Goal: Task Accomplishment & Management: Manage account settings

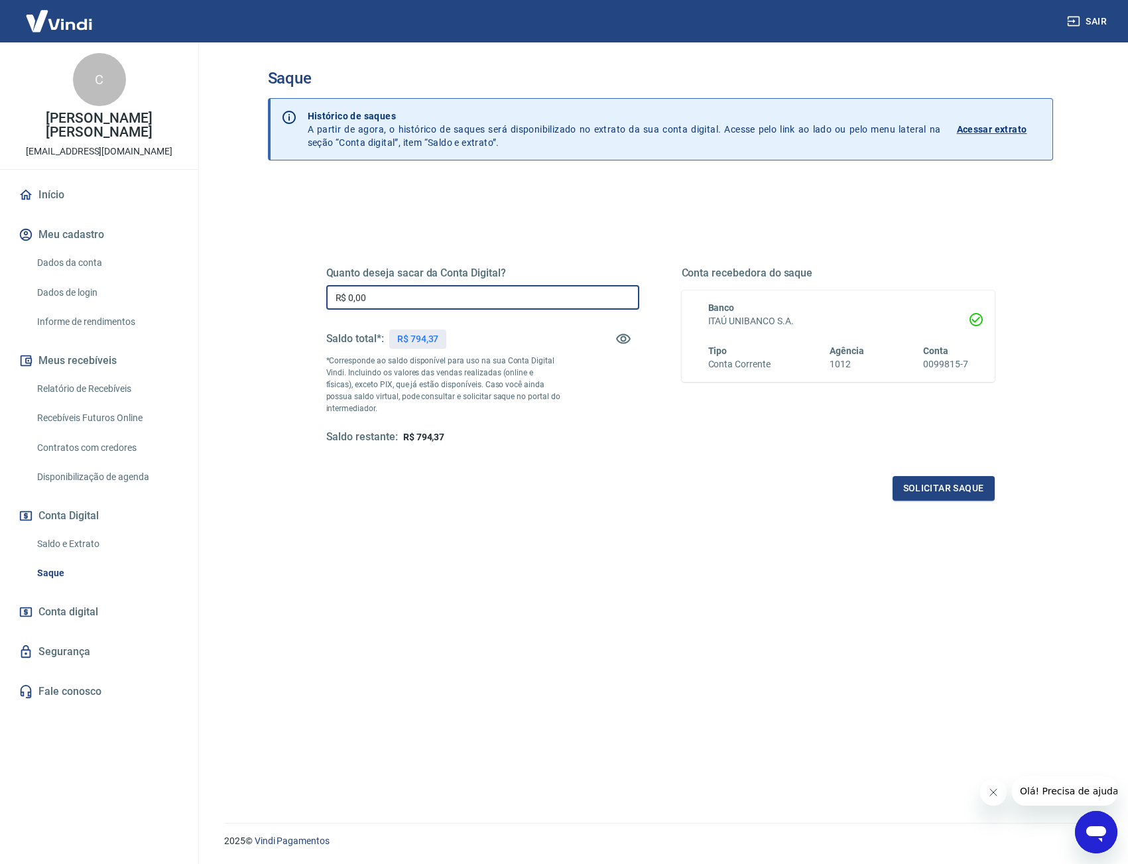
click at [414, 308] on input "R$ 0,00" at bounding box center [482, 297] width 313 height 25
type input "R$ 794,37"
click at [947, 490] on button "Solicitar saque" at bounding box center [944, 488] width 102 height 25
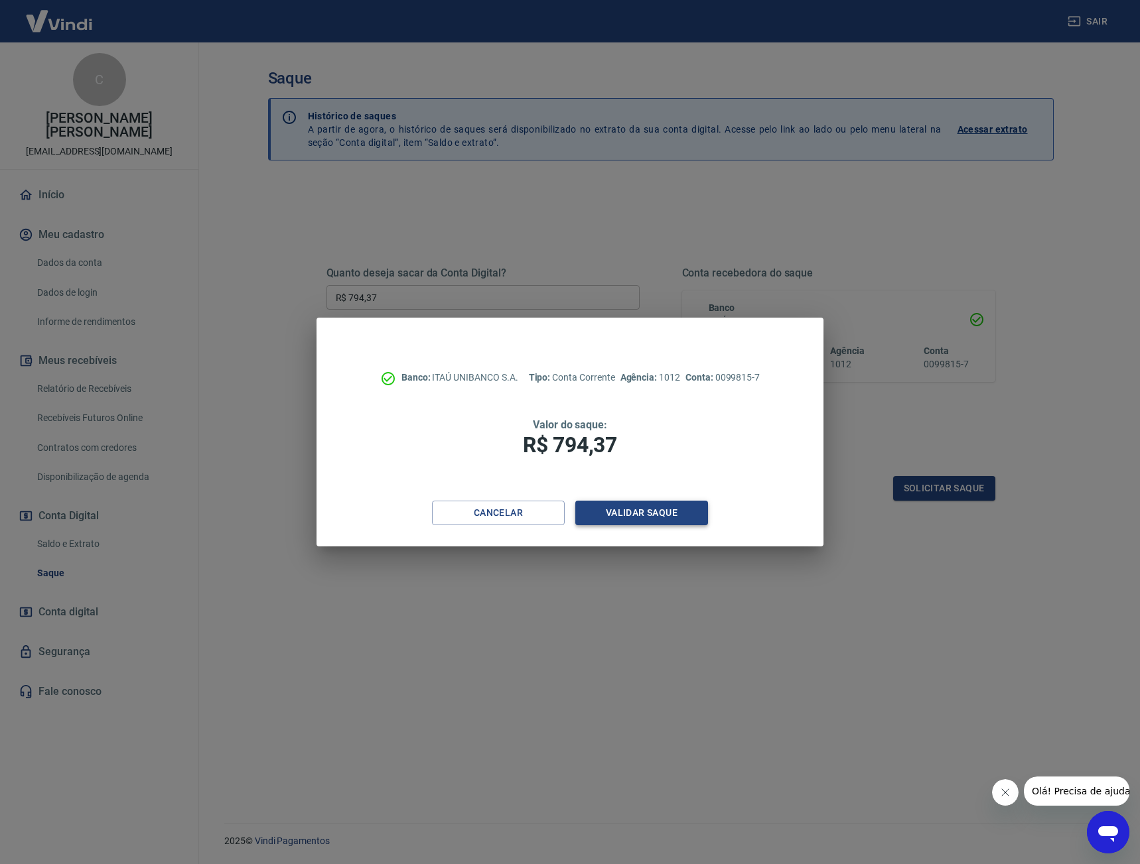
click at [673, 508] on button "Validar saque" at bounding box center [641, 513] width 133 height 25
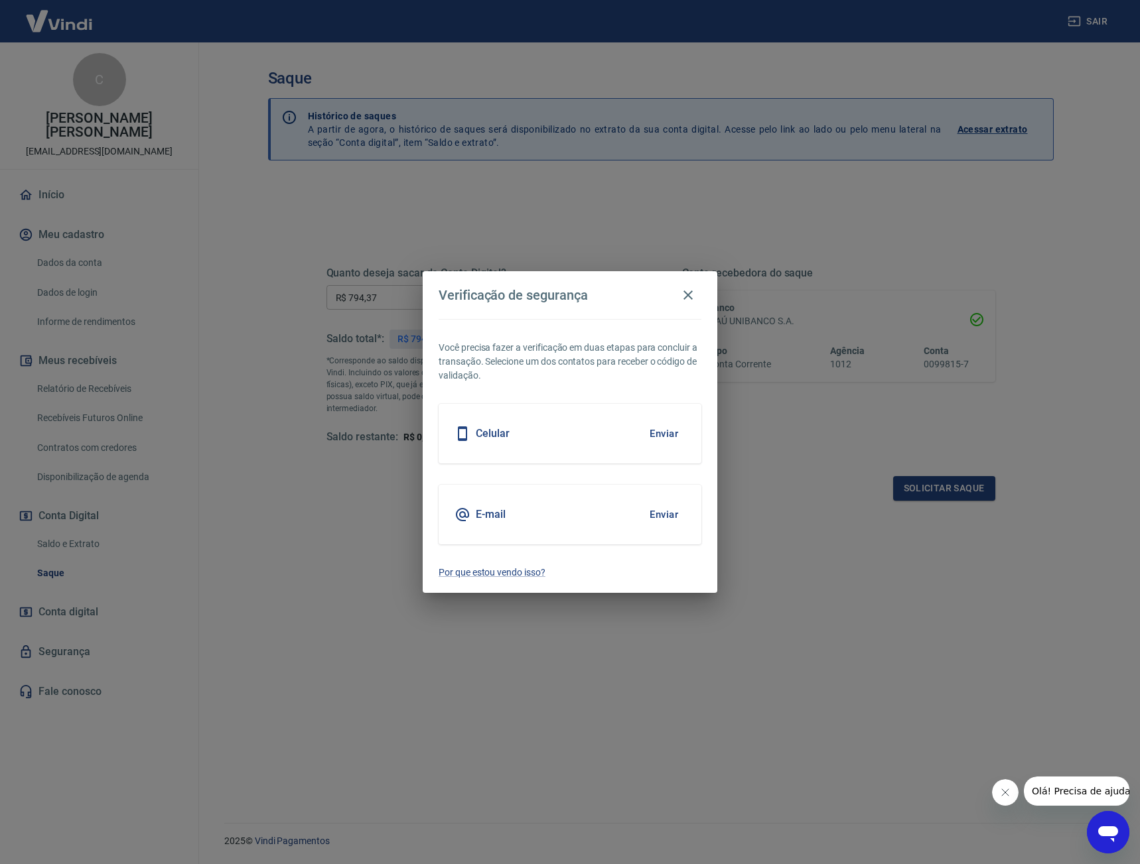
click at [667, 429] on button "Enviar" at bounding box center [663, 434] width 43 height 28
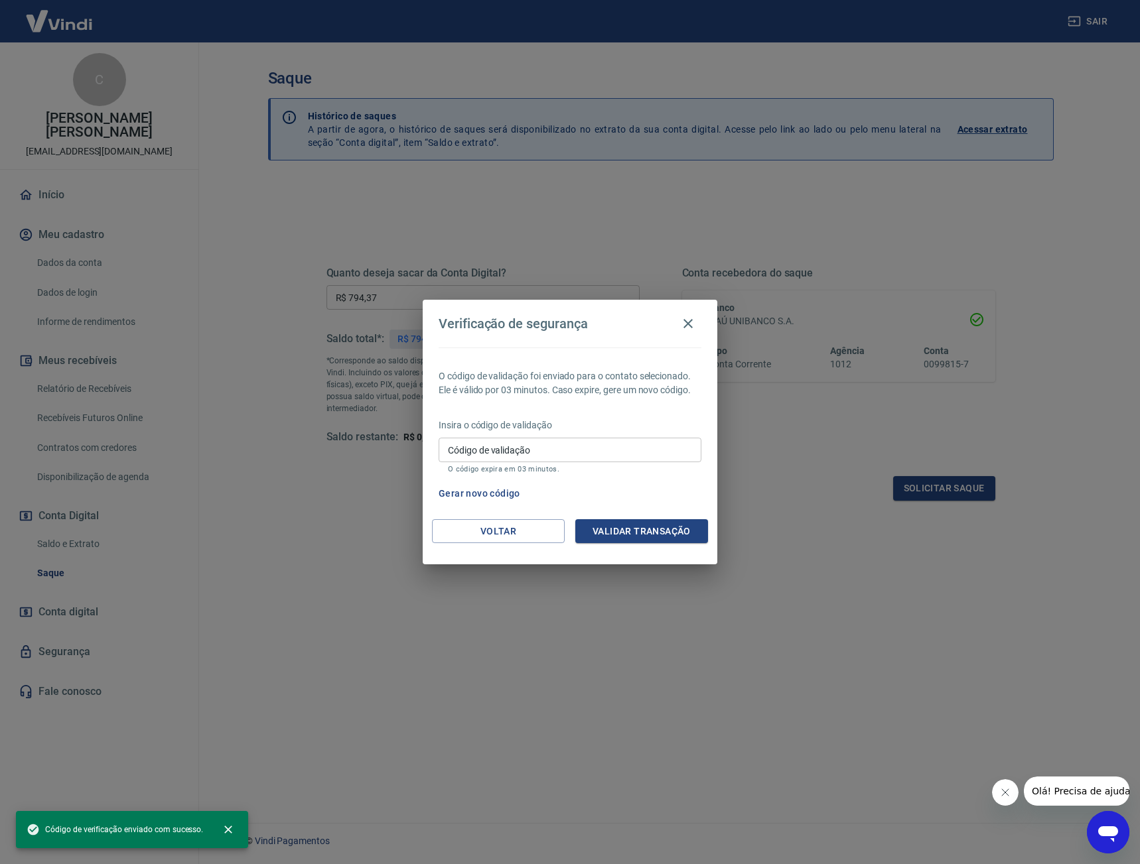
click at [626, 448] on input "Código de validação" at bounding box center [569, 450] width 263 height 25
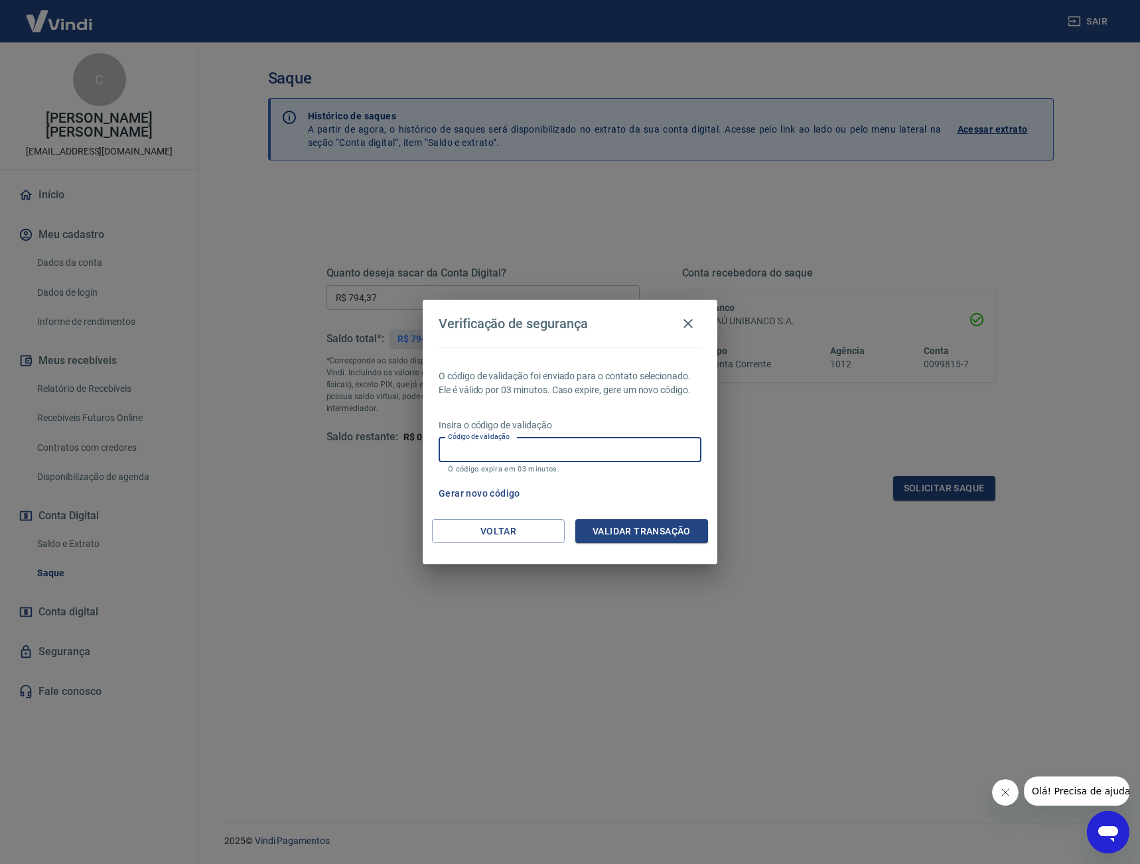
click at [610, 447] on input "Código de validação" at bounding box center [569, 450] width 263 height 25
click at [454, 555] on div "Voltar Validar transação" at bounding box center [570, 542] width 295 height 46
